Goal: Go to known website: Go to known website

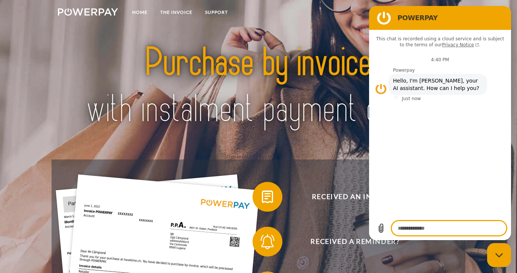
click at [497, 259] on div "Close messaging window" at bounding box center [498, 255] width 22 height 22
type textarea "*"
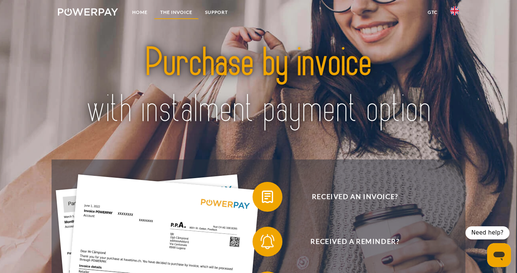
click at [169, 10] on link "THE INVOICE" at bounding box center [176, 12] width 45 height 13
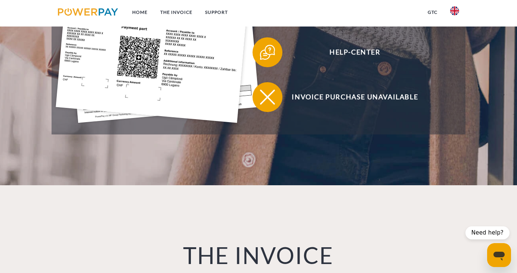
scroll to position [185, 0]
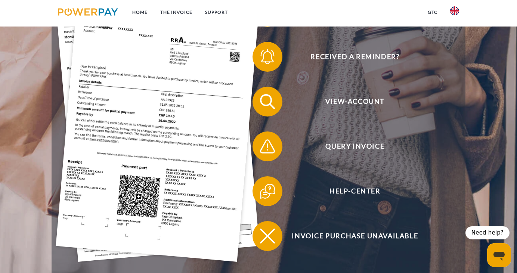
click at [80, 9] on img at bounding box center [88, 11] width 60 height 7
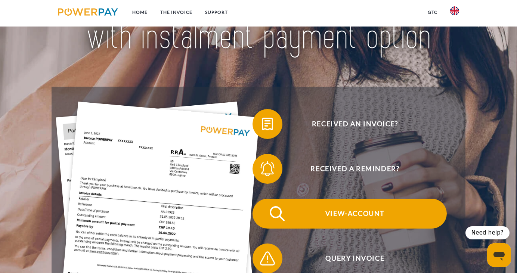
scroll to position [77, 0]
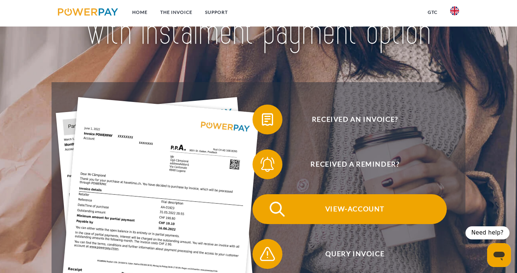
click at [367, 212] on span "View-Account" at bounding box center [354, 209] width 183 height 30
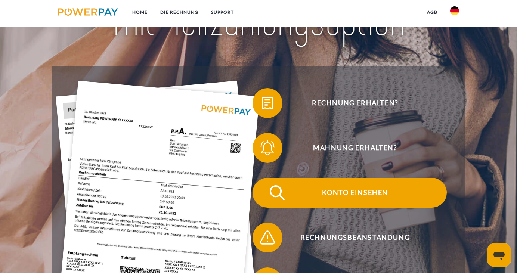
click at [328, 193] on span "Konto einsehen" at bounding box center [354, 193] width 183 height 30
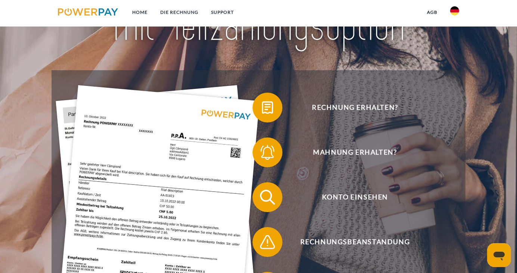
scroll to position [97, 0]
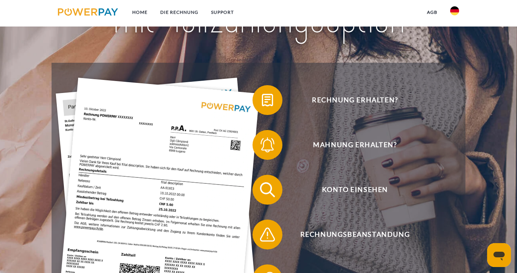
click at [455, 9] on img at bounding box center [454, 10] width 9 height 9
click at [454, 72] on img at bounding box center [454, 73] width 9 height 9
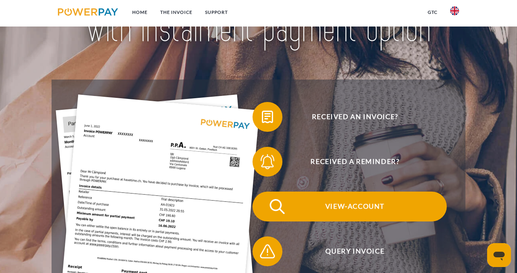
click at [346, 212] on span "View-Account" at bounding box center [354, 206] width 183 height 30
